Goal: Transaction & Acquisition: Book appointment/travel/reservation

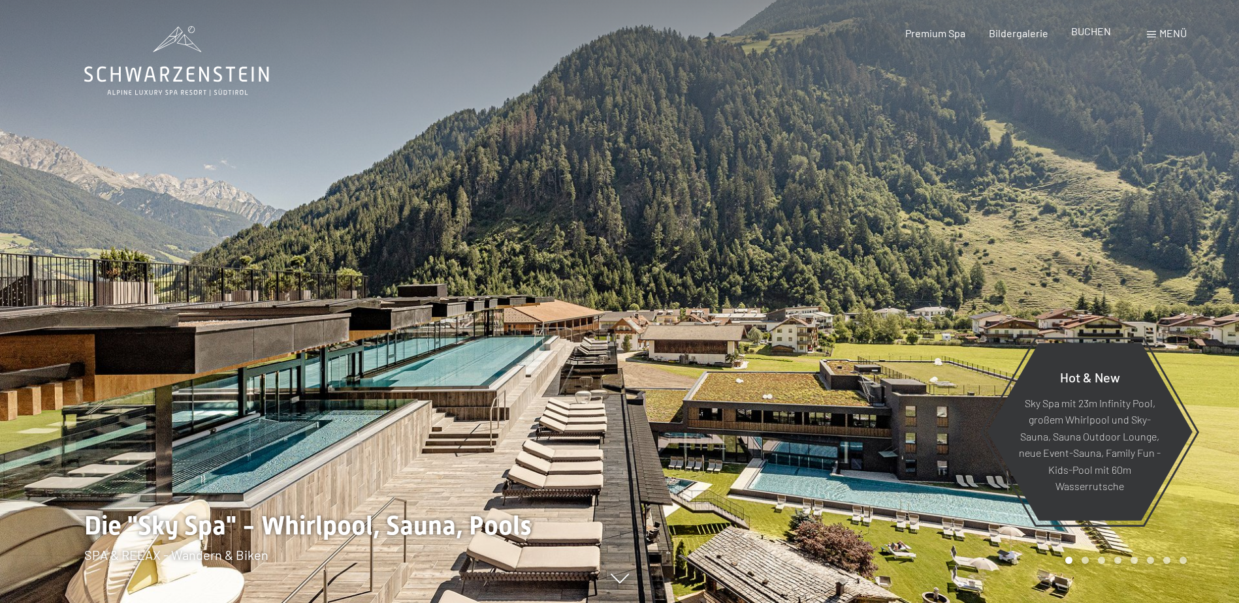
click at [1083, 31] on span "BUCHEN" at bounding box center [1091, 31] width 40 height 12
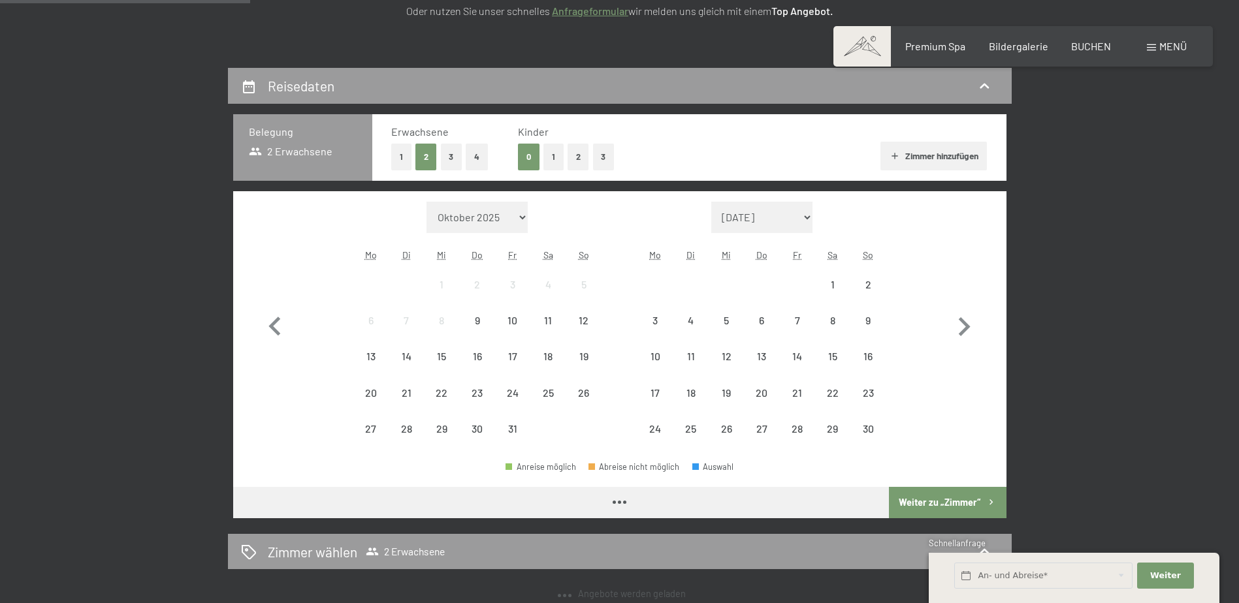
scroll to position [261, 0]
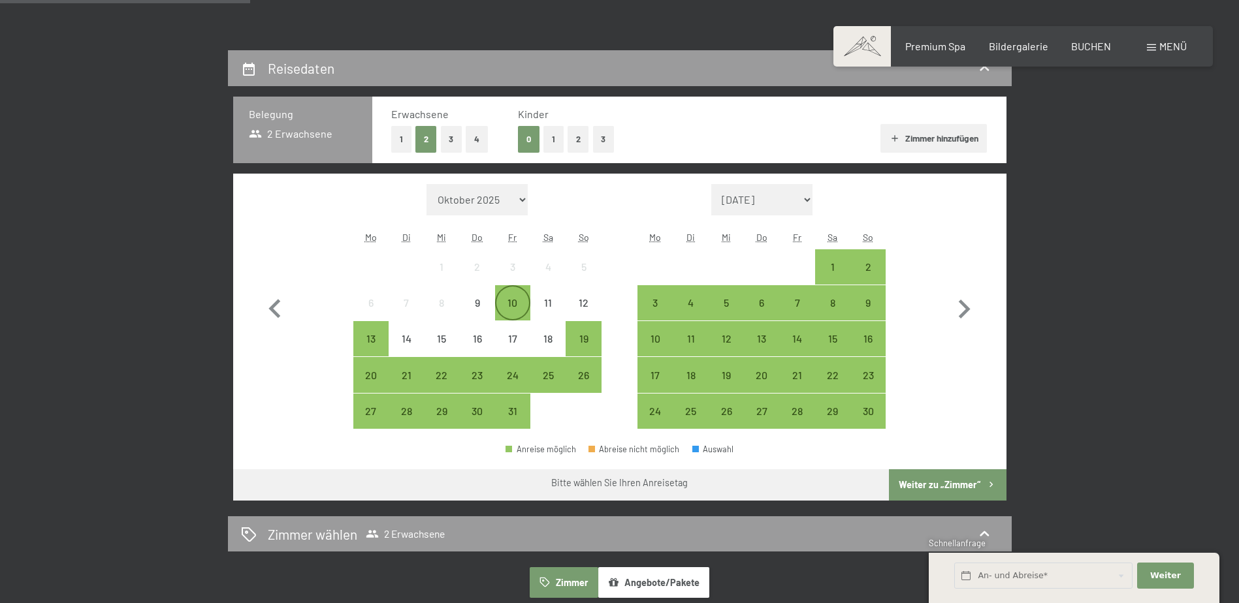
click at [513, 302] on div "10" at bounding box center [512, 314] width 33 height 33
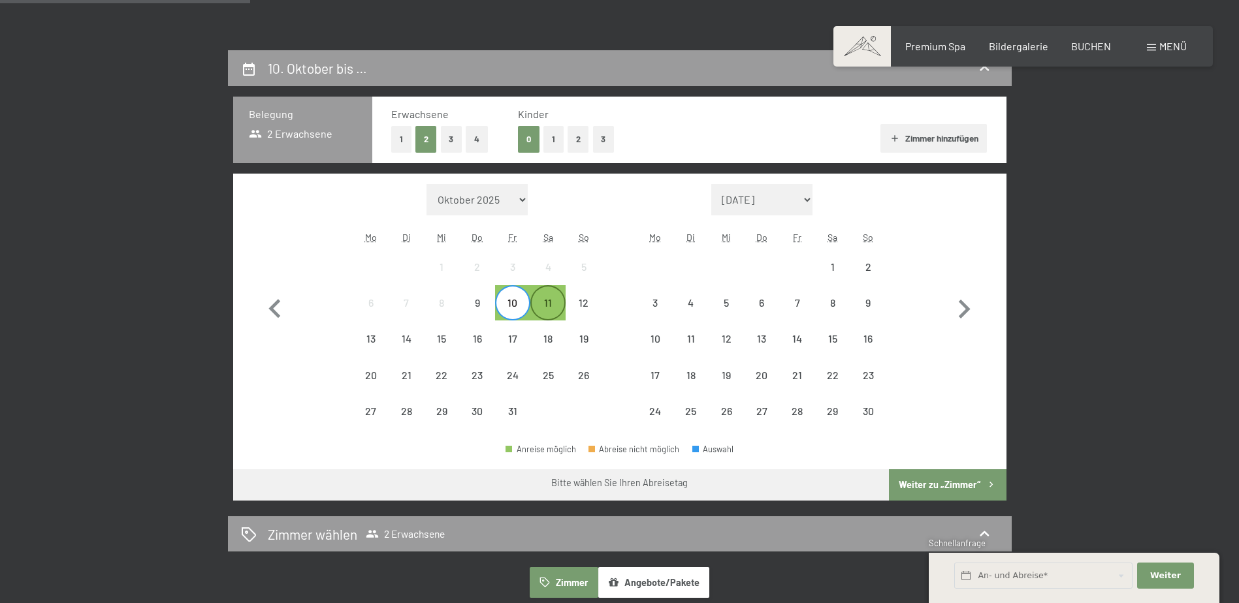
click at [552, 302] on div "11" at bounding box center [548, 314] width 33 height 33
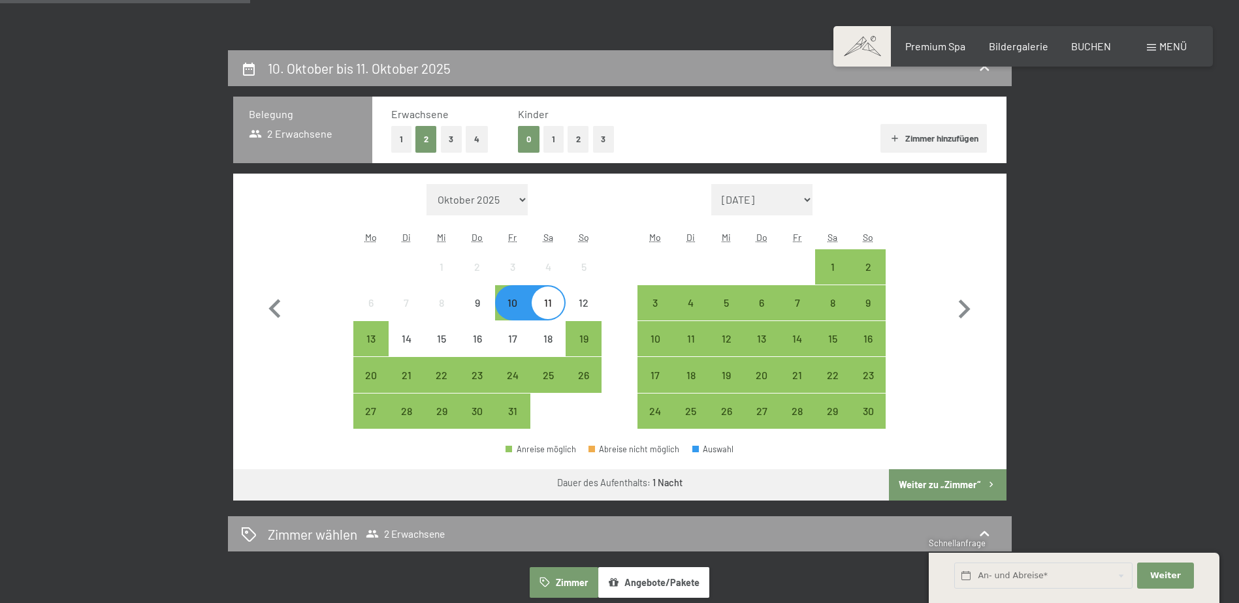
click at [555, 304] on div "11" at bounding box center [548, 314] width 33 height 33
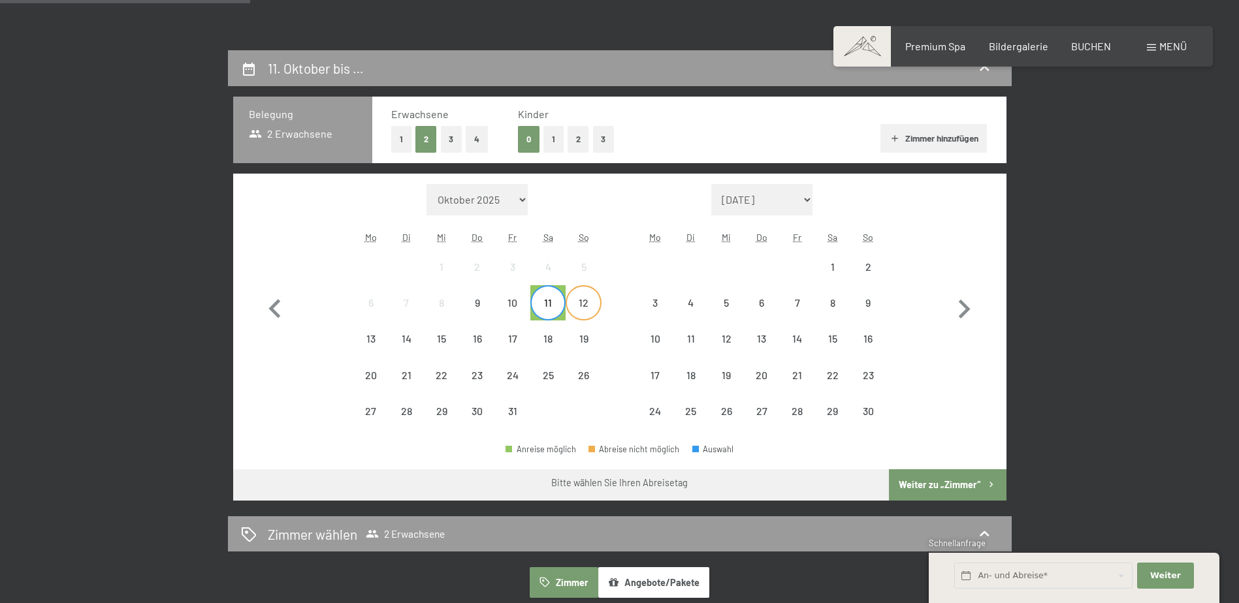
click at [573, 298] on div "12" at bounding box center [583, 314] width 33 height 33
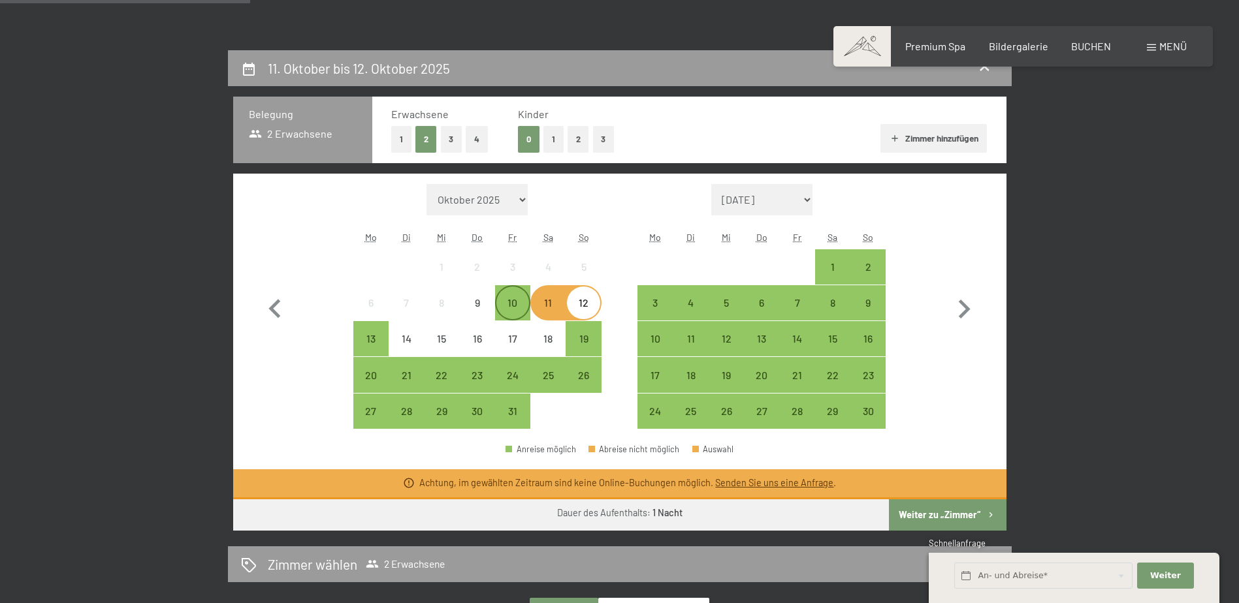
click at [515, 305] on div "10" at bounding box center [512, 314] width 33 height 33
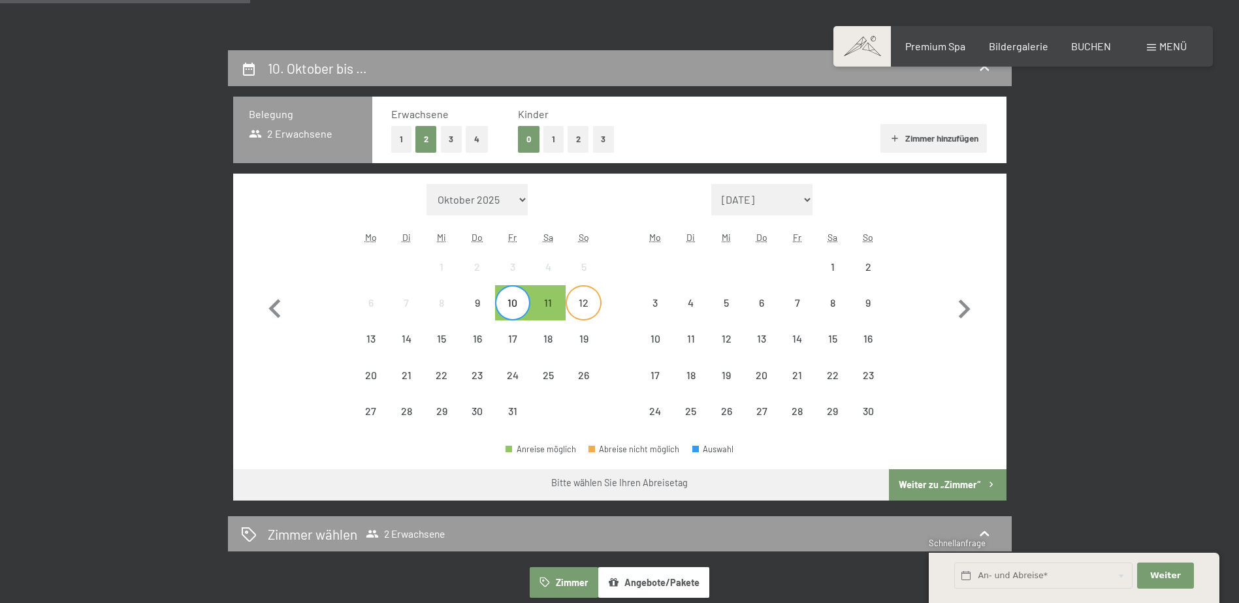
click at [577, 303] on div "12" at bounding box center [583, 314] width 33 height 33
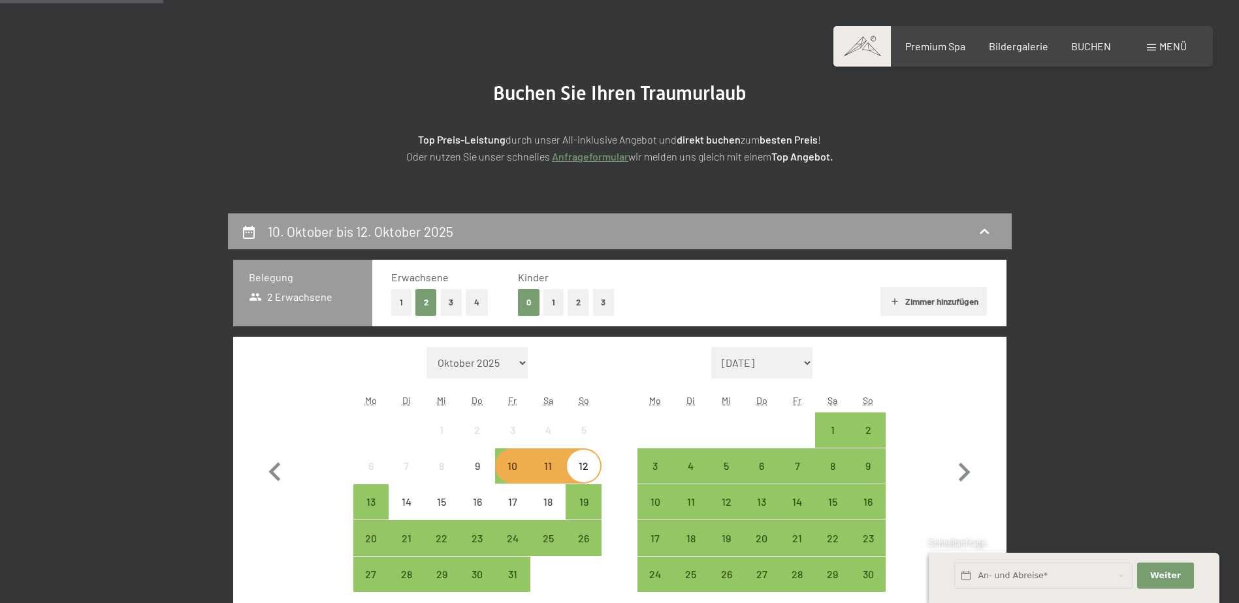
scroll to position [0, 0]
